Goal: Check status: Check status

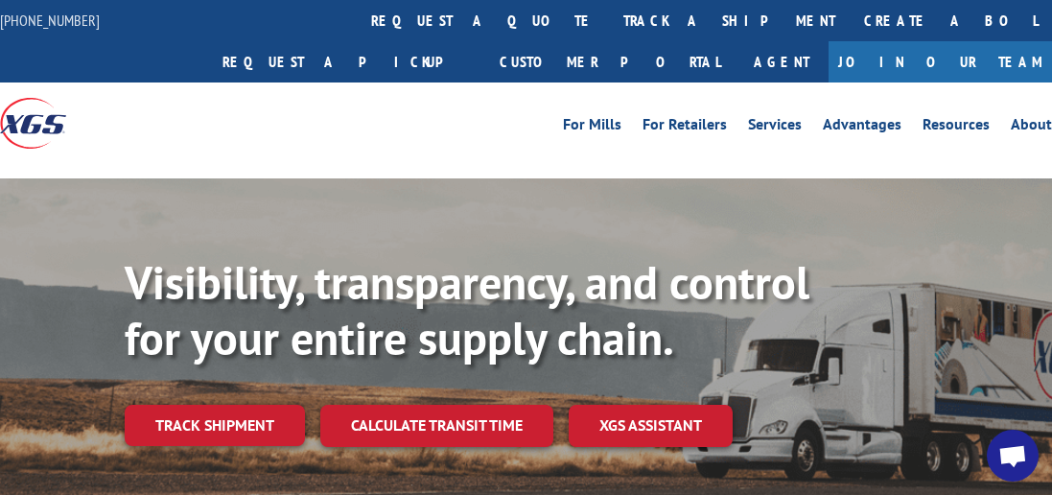
click at [202, 451] on div "Visibility, transparency, and control for your entire supply chain. Track shipm…" at bounding box center [589, 389] width 928 height 268
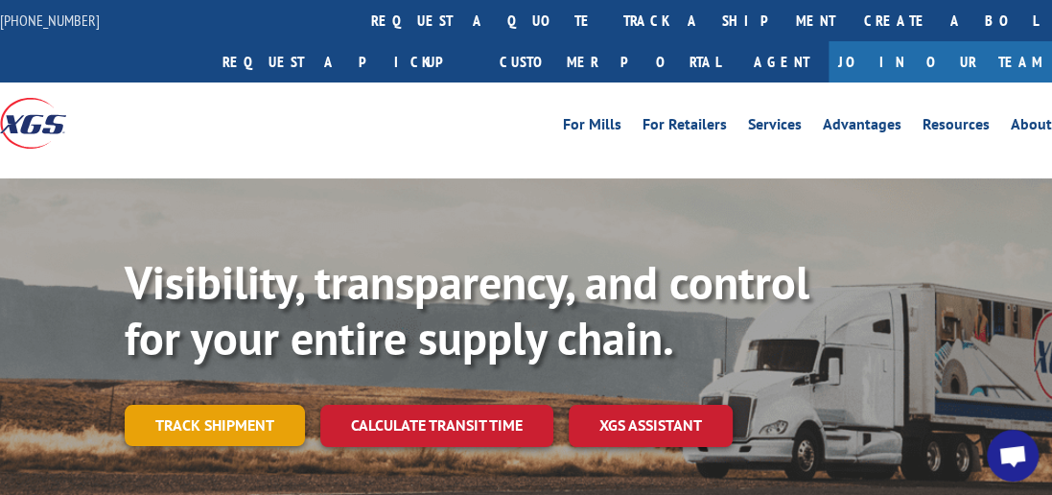
click at [221, 405] on link "Track shipment" at bounding box center [215, 425] width 180 height 40
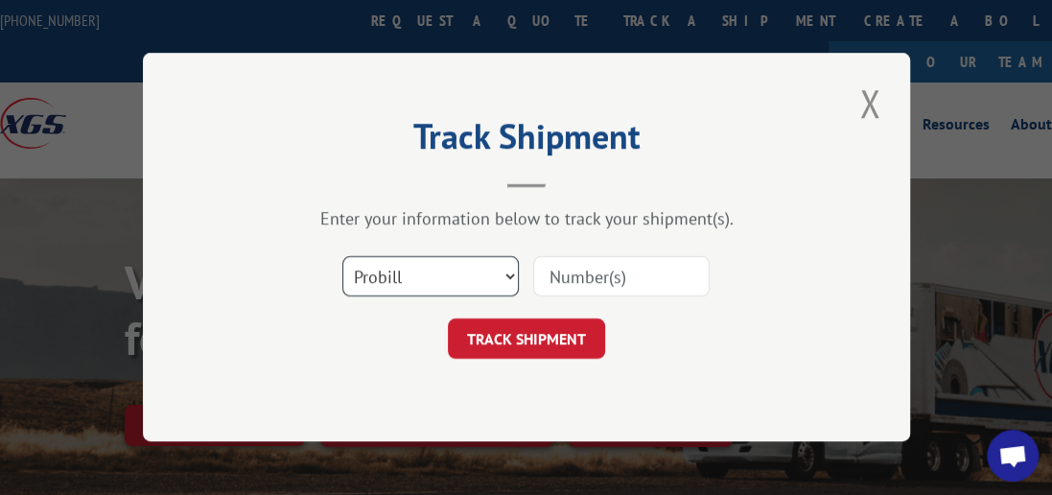
click at [507, 276] on select "Select category... Probill BOL PO" at bounding box center [430, 277] width 176 height 40
select select "bol"
click at [342, 257] on select "Select category... Probill BOL PO" at bounding box center [430, 277] width 176 height 40
click at [558, 284] on input at bounding box center [621, 277] width 176 height 40
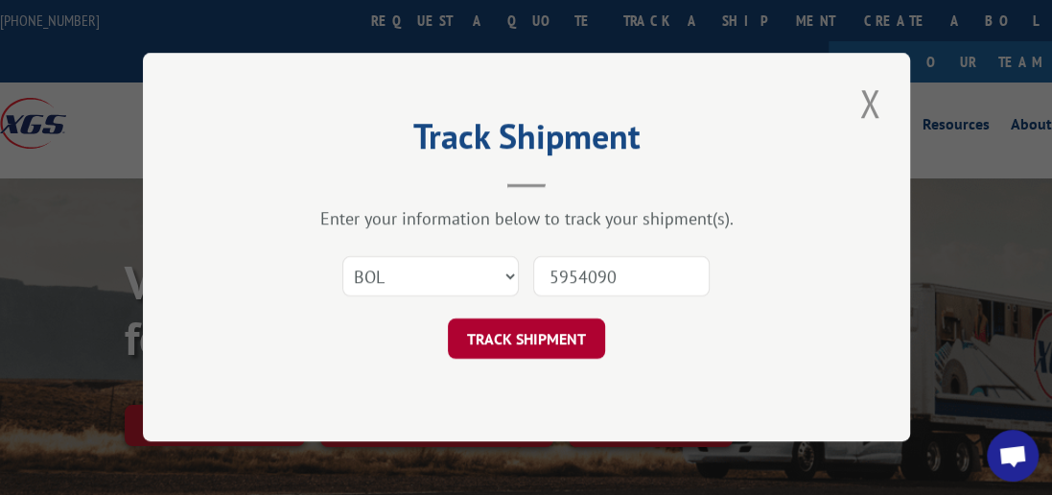
type input "5954090"
click at [587, 326] on button "TRACK SHIPMENT" at bounding box center [526, 339] width 157 height 40
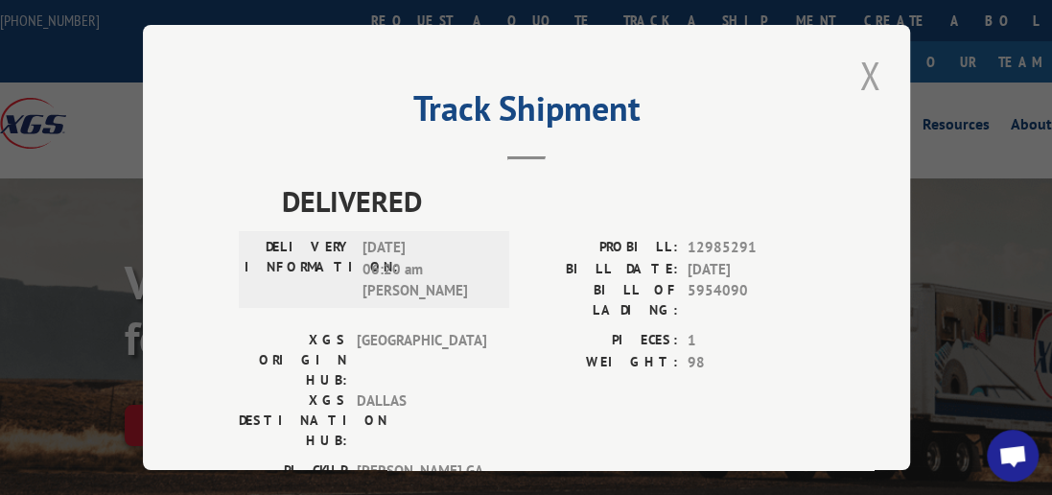
click at [862, 61] on button "Close modal" at bounding box center [870, 75] width 33 height 53
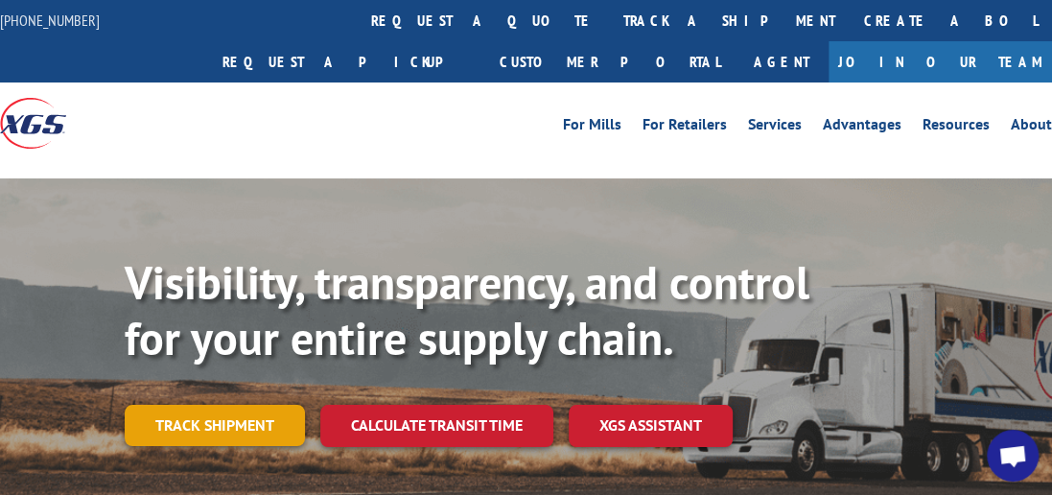
click at [197, 405] on link "Track shipment" at bounding box center [215, 425] width 180 height 40
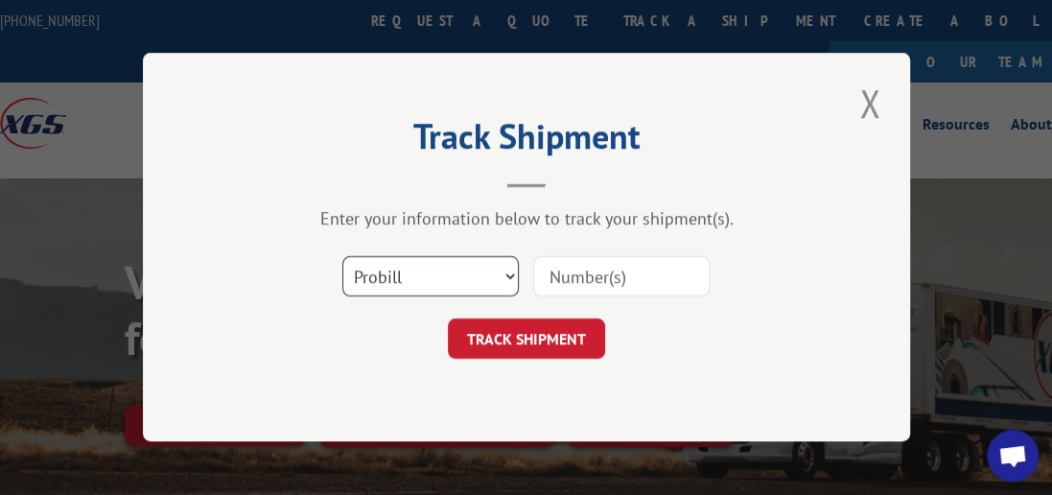
click at [507, 276] on select "Select category... Probill BOL PO" at bounding box center [430, 277] width 176 height 40
select select "bol"
click at [342, 257] on select "Select category... Probill BOL PO" at bounding box center [430, 277] width 176 height 40
click at [575, 277] on input at bounding box center [621, 277] width 176 height 40
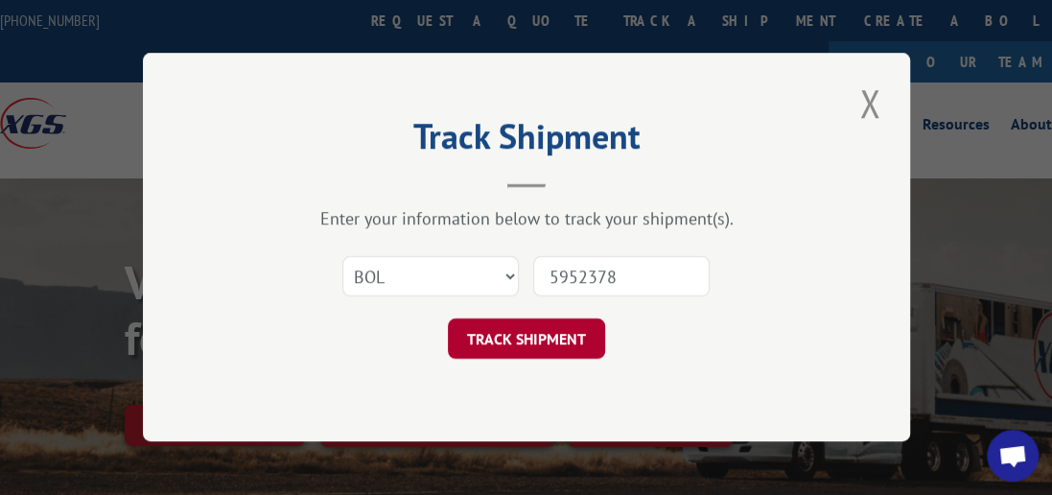
type input "5952378"
click at [552, 324] on button "TRACK SHIPMENT" at bounding box center [526, 339] width 157 height 40
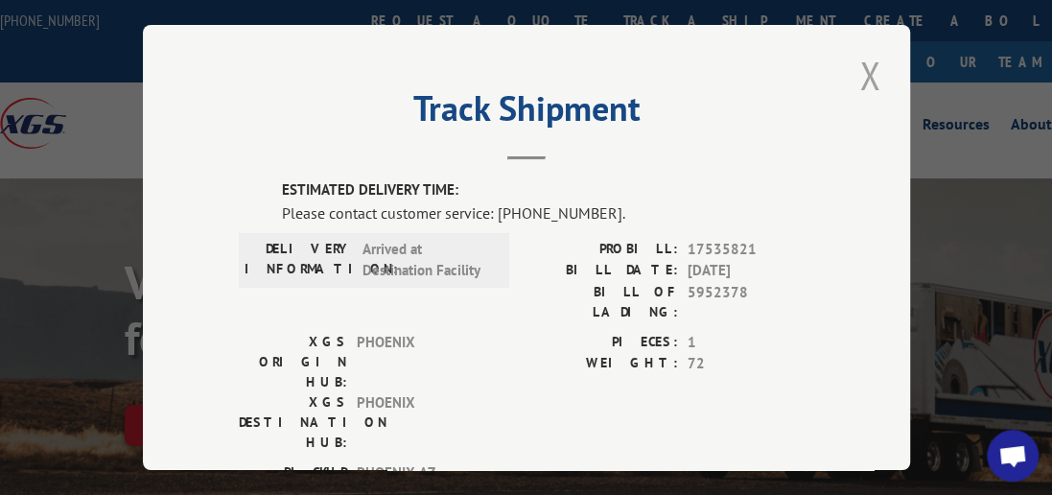
click at [858, 56] on button "Close modal" at bounding box center [870, 75] width 33 height 53
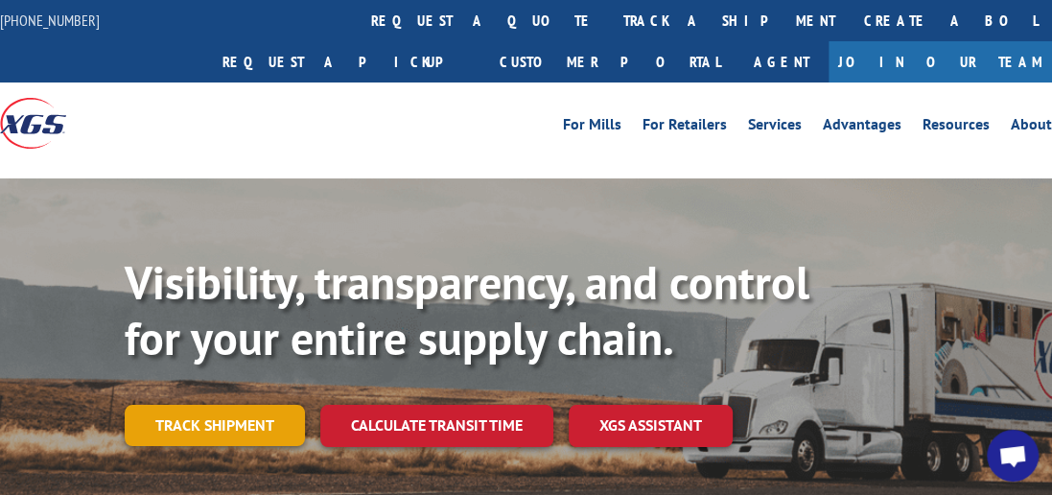
click at [240, 405] on link "Track shipment" at bounding box center [215, 425] width 180 height 40
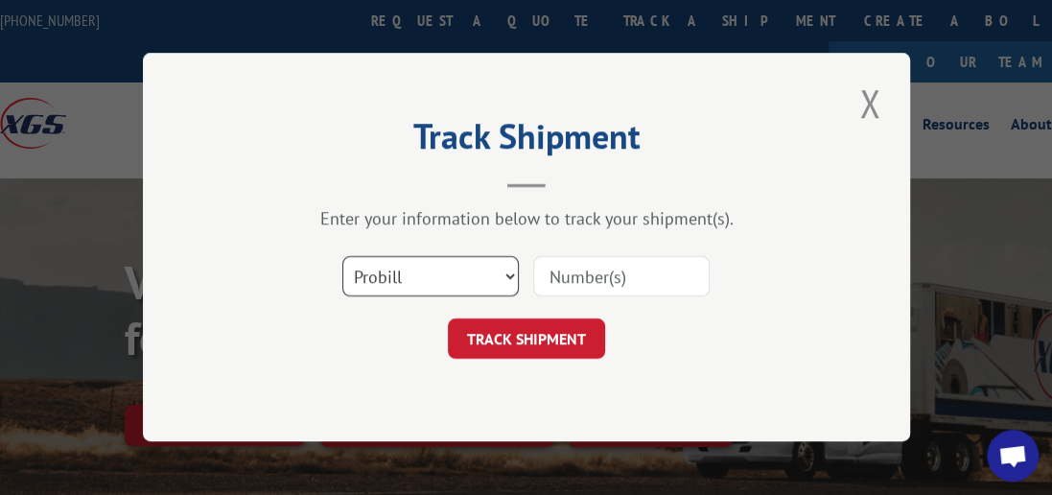
drag, startPoint x: 511, startPoint y: 271, endPoint x: 472, endPoint y: 276, distance: 39.6
click at [510, 271] on select "Select category... Probill BOL PO" at bounding box center [430, 277] width 176 height 40
select select "bol"
click at [342, 257] on select "Select category... Probill BOL PO" at bounding box center [430, 277] width 176 height 40
click at [590, 272] on input at bounding box center [621, 277] width 176 height 40
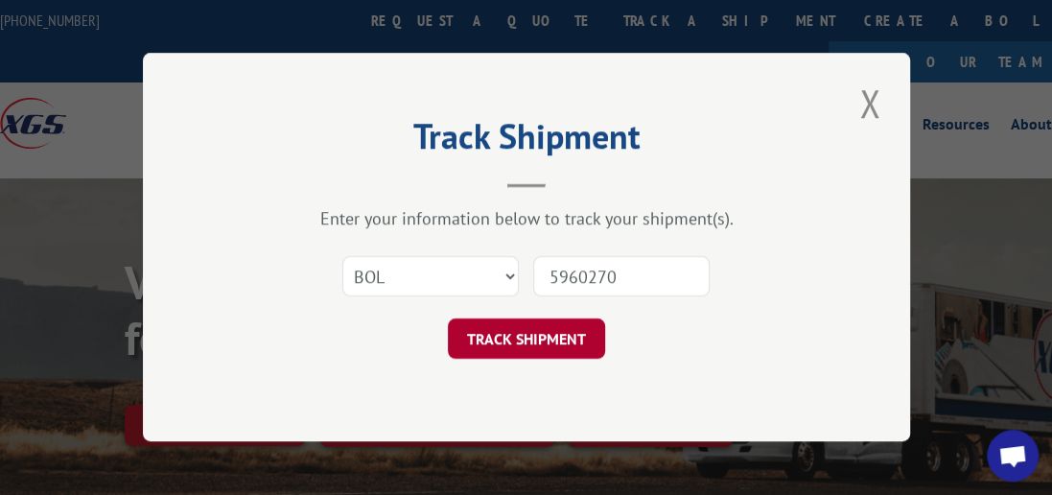
type input "5960270"
click at [474, 348] on button "TRACK SHIPMENT" at bounding box center [526, 339] width 157 height 40
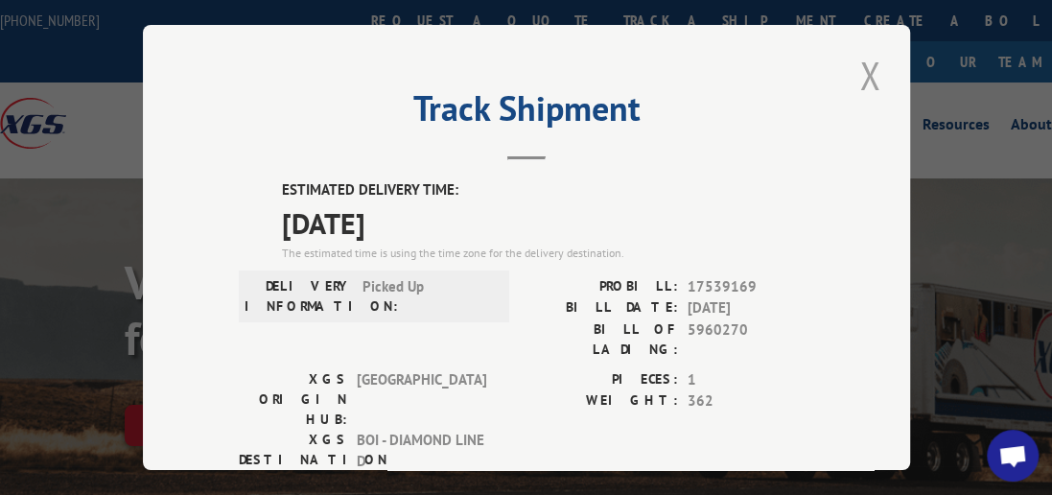
click at [871, 58] on button "Close modal" at bounding box center [870, 75] width 33 height 53
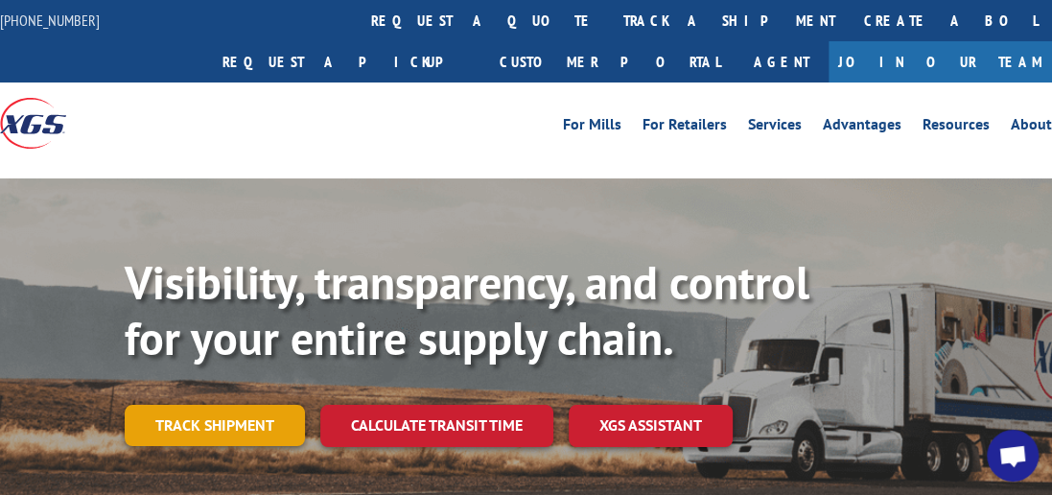
click at [218, 405] on link "Track shipment" at bounding box center [215, 425] width 180 height 40
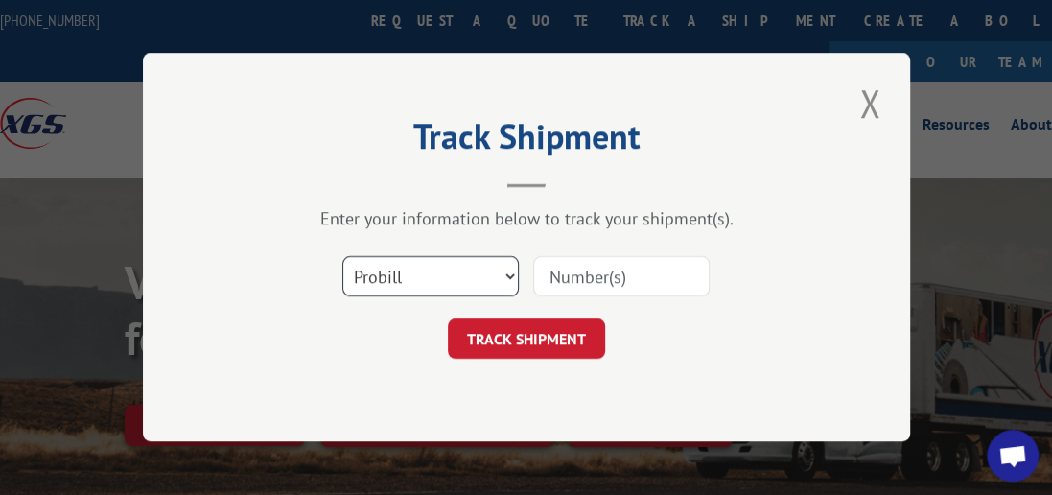
drag, startPoint x: 507, startPoint y: 270, endPoint x: 474, endPoint y: 284, distance: 36.2
click at [507, 270] on select "Select category... Probill BOL PO" at bounding box center [430, 277] width 176 height 40
select select "bol"
click at [342, 257] on select "Select category... Probill BOL PO" at bounding box center [430, 277] width 176 height 40
click at [592, 279] on input at bounding box center [621, 277] width 176 height 40
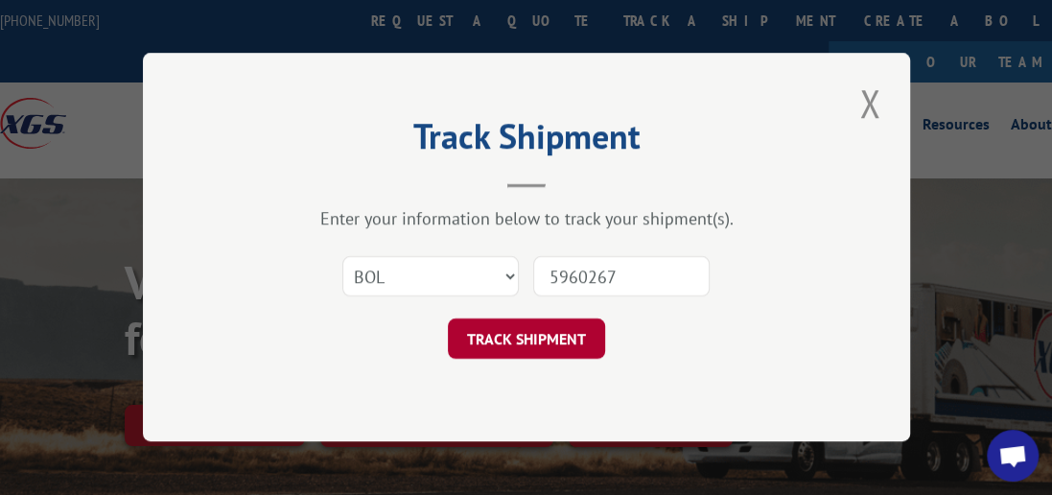
type input "5960267"
click at [505, 327] on button "TRACK SHIPMENT" at bounding box center [526, 339] width 157 height 40
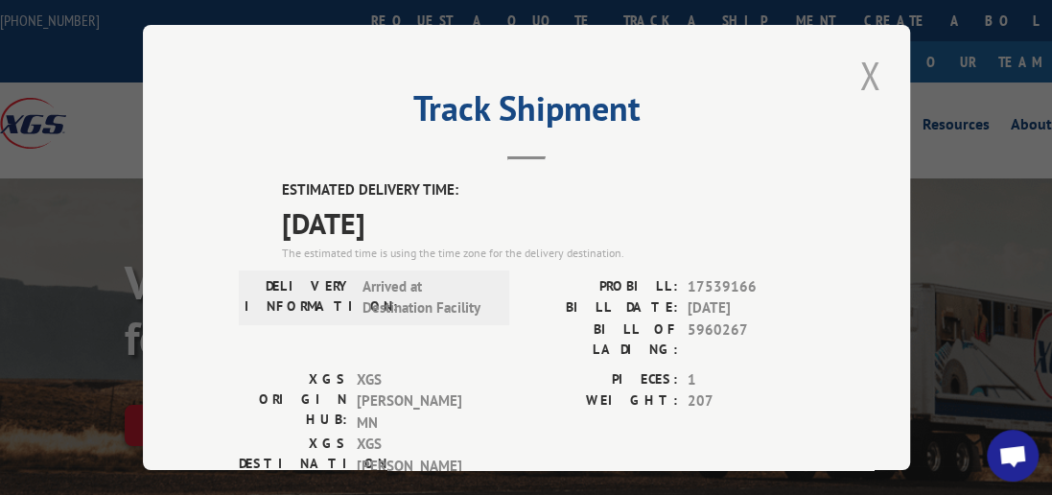
click at [868, 71] on button "Close modal" at bounding box center [870, 75] width 33 height 53
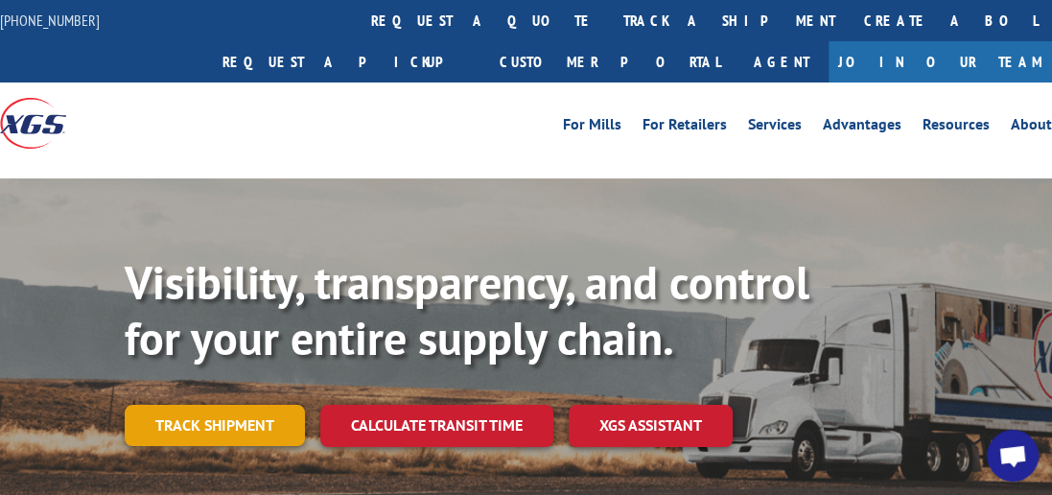
click at [229, 405] on link "Track shipment" at bounding box center [215, 425] width 180 height 40
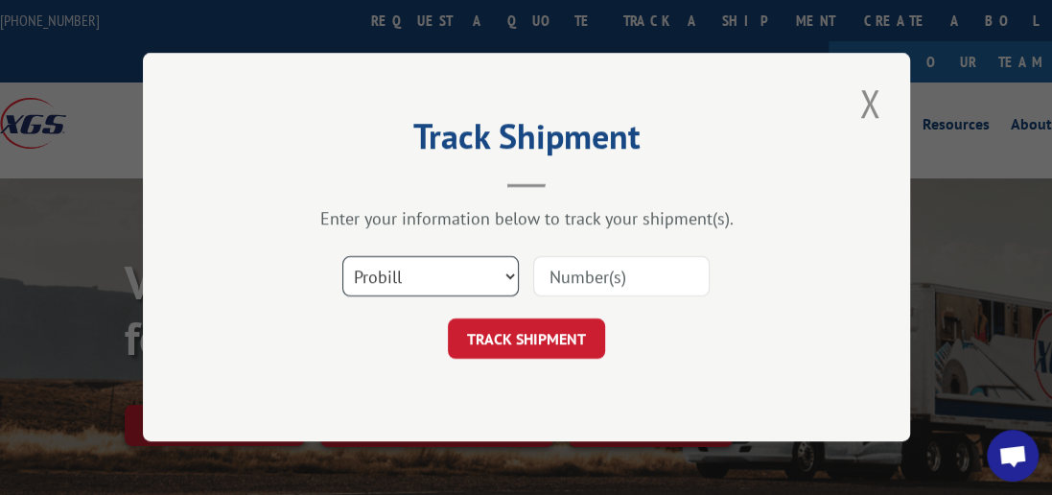
drag, startPoint x: 513, startPoint y: 276, endPoint x: 502, endPoint y: 286, distance: 15.0
click at [513, 276] on select "Select category... Probill BOL PO" at bounding box center [430, 277] width 176 height 40
select select "bol"
click at [342, 257] on select "Select category... Probill BOL PO" at bounding box center [430, 277] width 176 height 40
click at [591, 269] on input at bounding box center [621, 277] width 176 height 40
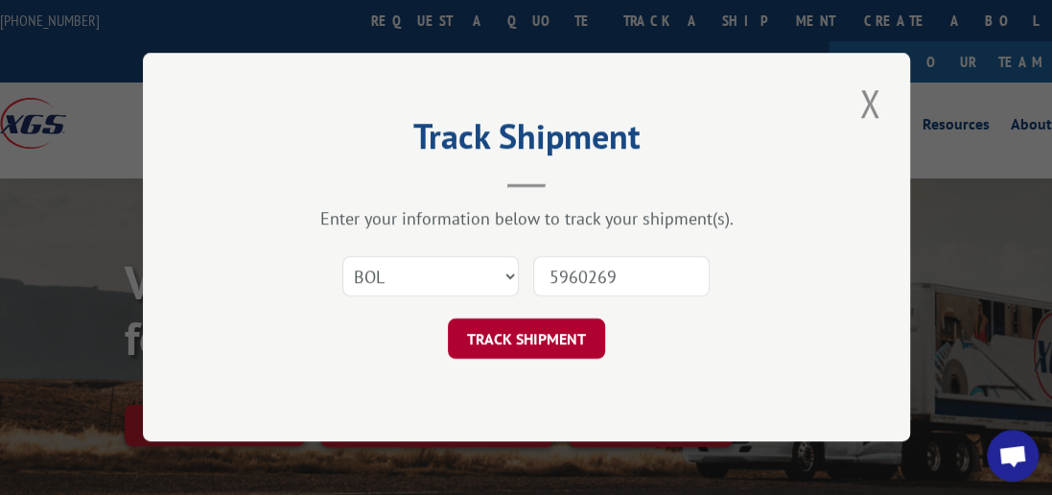
type input "5960269"
click at [579, 323] on button "TRACK SHIPMENT" at bounding box center [526, 339] width 157 height 40
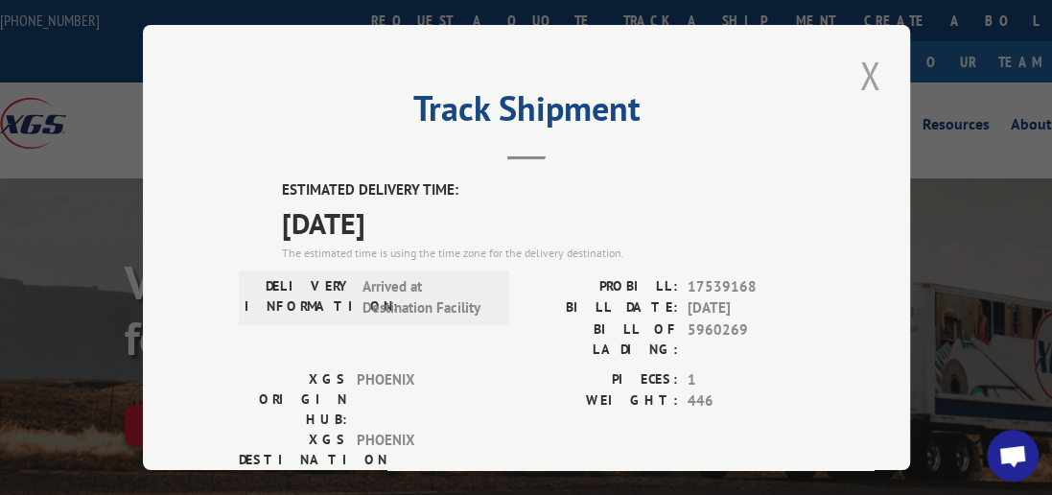
click at [869, 68] on button "Close modal" at bounding box center [870, 75] width 33 height 53
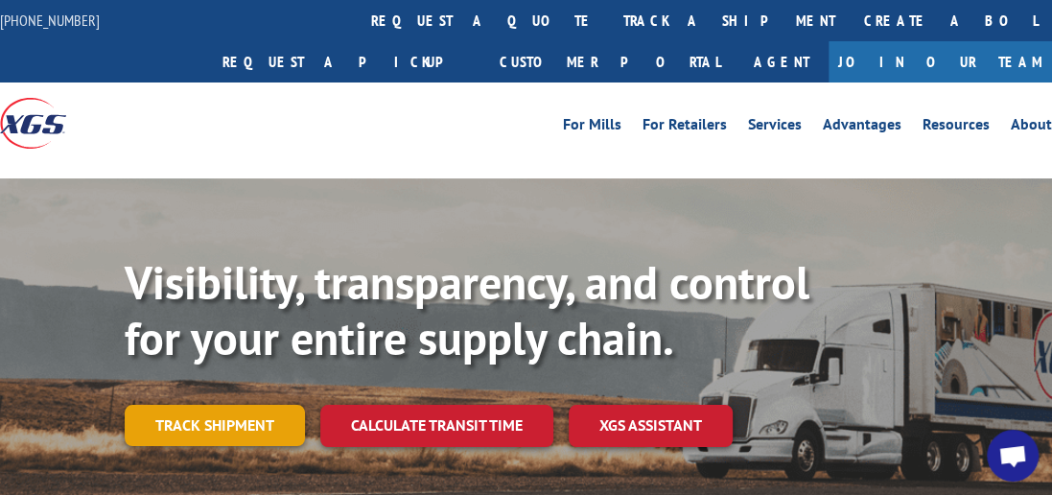
click at [261, 405] on link "Track shipment" at bounding box center [215, 425] width 180 height 40
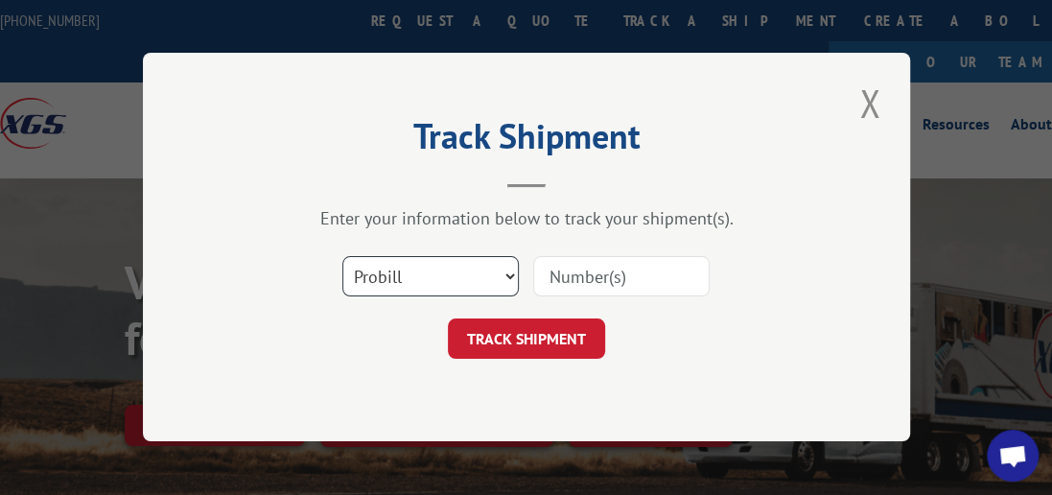
drag, startPoint x: 511, startPoint y: 270, endPoint x: 476, endPoint y: 290, distance: 40.3
click at [511, 270] on select "Select category... Probill BOL PO" at bounding box center [430, 277] width 176 height 40
select select "bol"
click at [342, 257] on select "Select category... Probill BOL PO" at bounding box center [430, 277] width 176 height 40
click at [588, 275] on input at bounding box center [621, 277] width 176 height 40
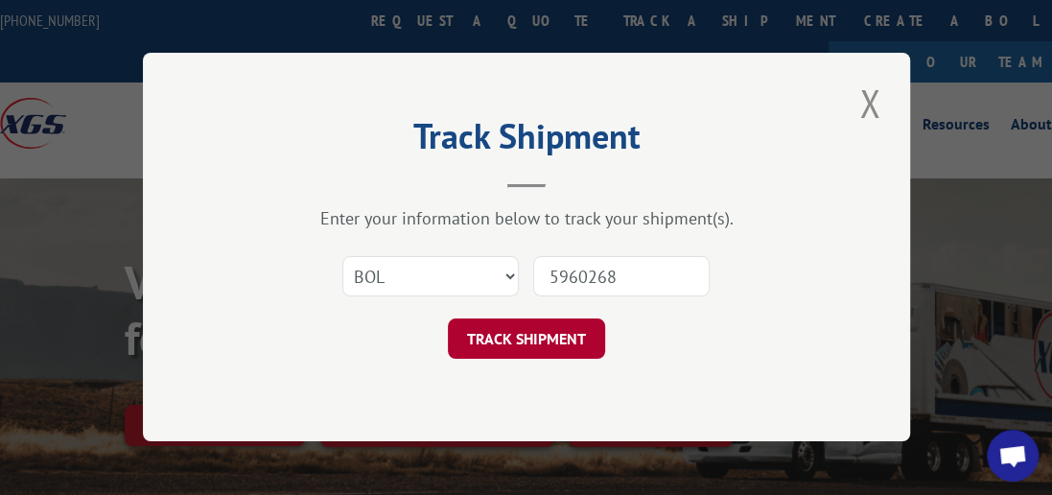
type input "5960268"
click at [520, 331] on button "TRACK SHIPMENT" at bounding box center [526, 339] width 157 height 40
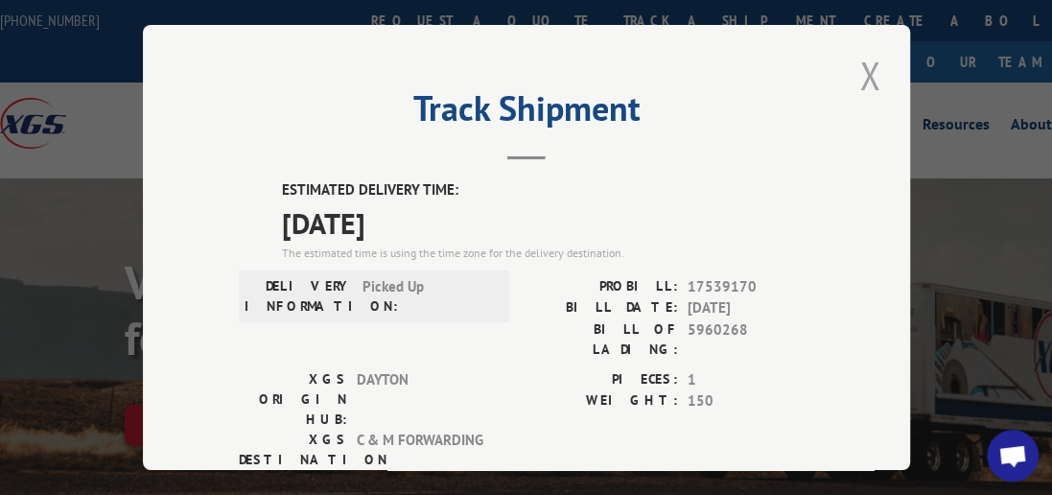
click at [859, 56] on button "Close modal" at bounding box center [870, 75] width 33 height 53
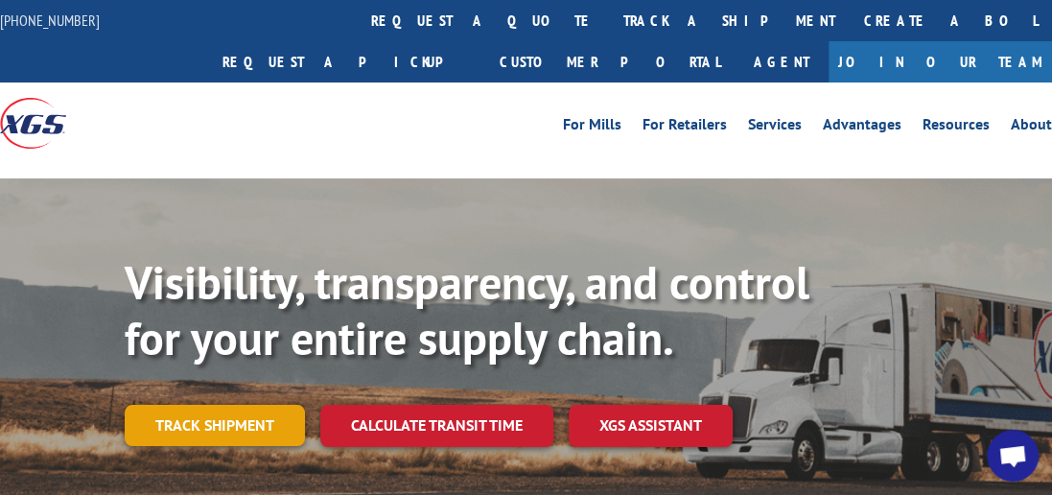
click at [180, 405] on link "Track shipment" at bounding box center [215, 425] width 180 height 40
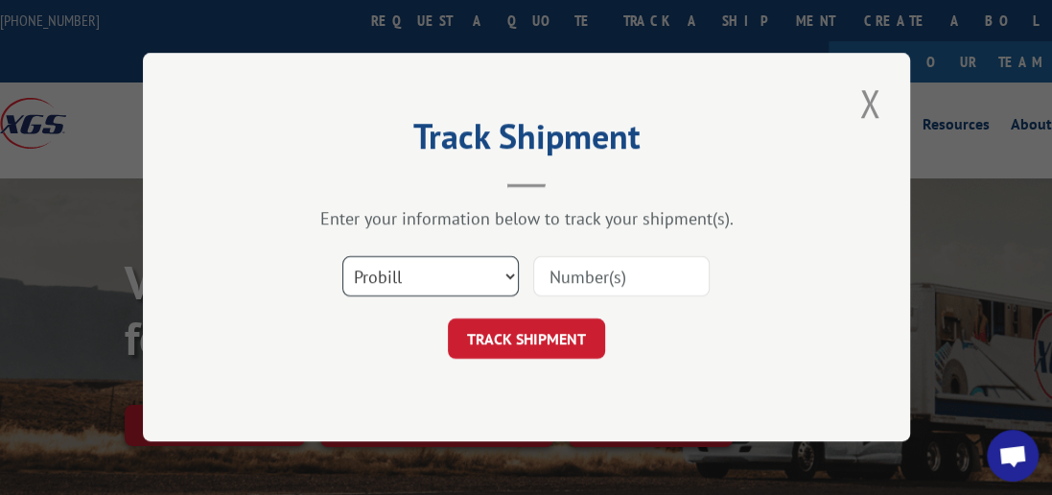
click at [513, 272] on select "Select category... Probill BOL PO" at bounding box center [430, 277] width 176 height 40
select select "bol"
click at [342, 257] on select "Select category... Probill BOL PO" at bounding box center [430, 277] width 176 height 40
drag, startPoint x: 620, startPoint y: 272, endPoint x: 599, endPoint y: 263, distance: 22.3
click at [620, 273] on input at bounding box center [621, 277] width 176 height 40
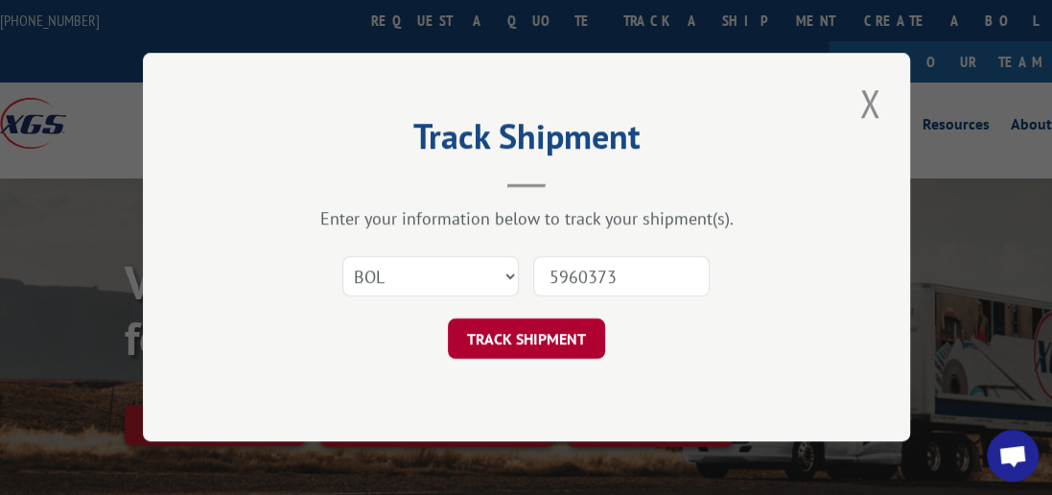
type input "5960373"
click at [528, 341] on button "TRACK SHIPMENT" at bounding box center [526, 339] width 157 height 40
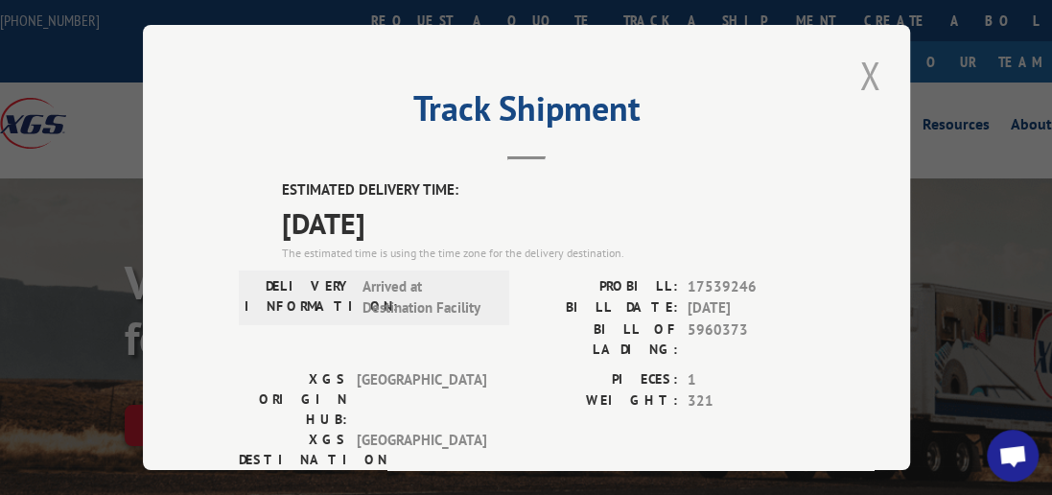
click at [858, 62] on button "Close modal" at bounding box center [870, 75] width 33 height 53
